Goal: Check status: Check status

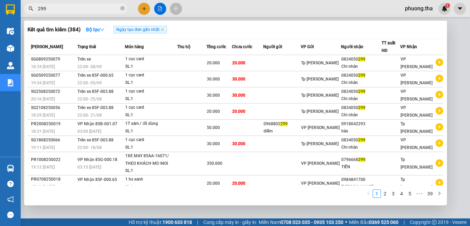
drag, startPoint x: 28, startPoint y: 17, endPoint x: 156, endPoint y: 206, distance: 228.3
click at [28, 15] on div "Kết quả tìm kiếm ( 384 ) Bộ lọc Ngày tạo đơn gần nhất Mã ĐH Trạng thái Món hàng…" at bounding box center [67, 9] width 134 height 12
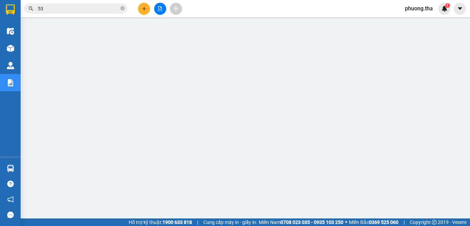
type input "539"
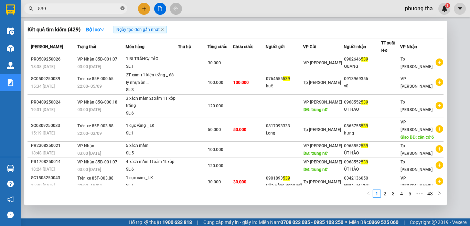
click at [122, 8] on icon "close-circle" at bounding box center [122, 8] width 4 height 4
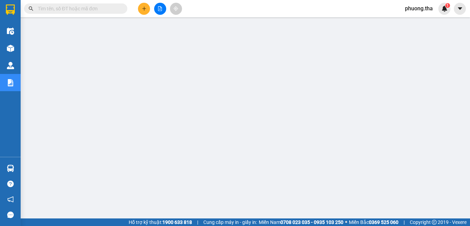
click at [116, 8] on input "text" at bounding box center [78, 9] width 81 height 8
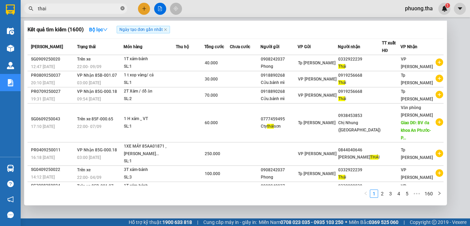
type input "thai"
click at [122, 8] on icon "close-circle" at bounding box center [122, 8] width 4 height 4
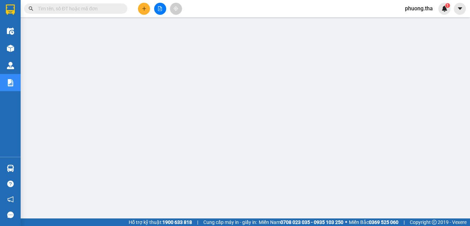
click at [102, 9] on input "text" at bounding box center [78, 9] width 81 height 8
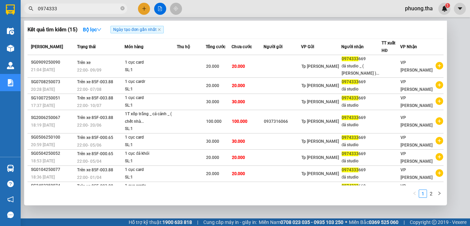
type input "0974333"
click at [146, 7] on div at bounding box center [235, 113] width 470 height 226
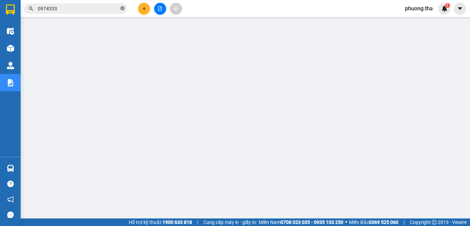
click at [124, 8] on icon "close-circle" at bounding box center [122, 8] width 4 height 4
click at [115, 5] on input "text" at bounding box center [78, 9] width 81 height 8
click at [111, 8] on input "text" at bounding box center [78, 9] width 81 height 8
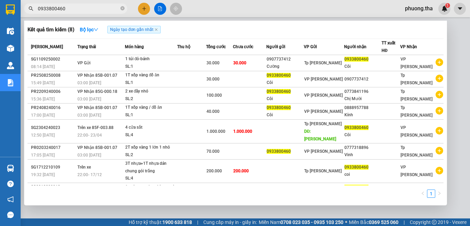
type input "0933800460"
